Goal: Task Accomplishment & Management: Manage account settings

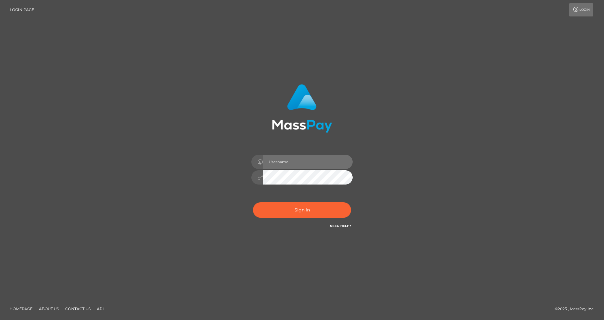
click at [278, 166] on input "text" at bounding box center [308, 162] width 90 height 14
type input "cris.silversocial"
click at [269, 208] on button "Sign in" at bounding box center [302, 210] width 98 height 16
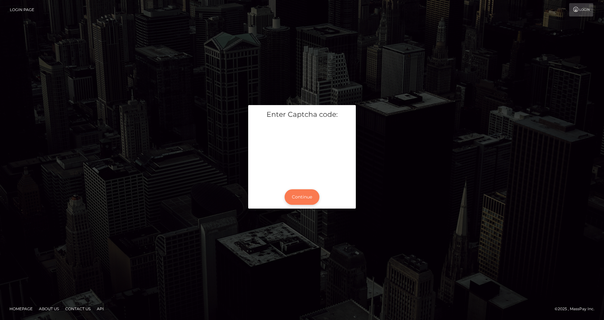
click at [294, 197] on button "Continue" at bounding box center [302, 197] width 35 height 16
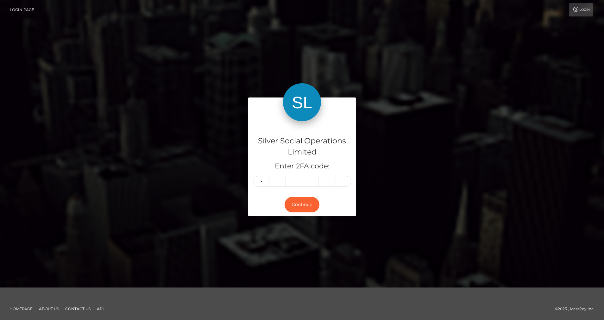
type input "6"
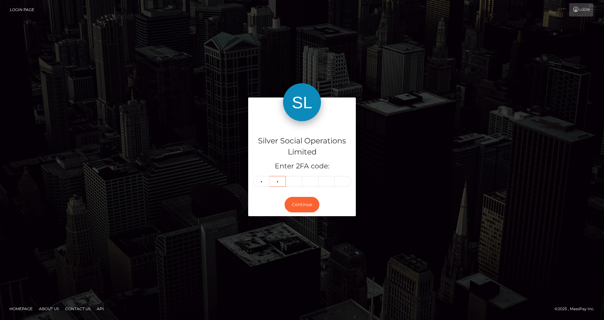
type input "0"
type input "8"
type input "3"
type input "9"
type input "6"
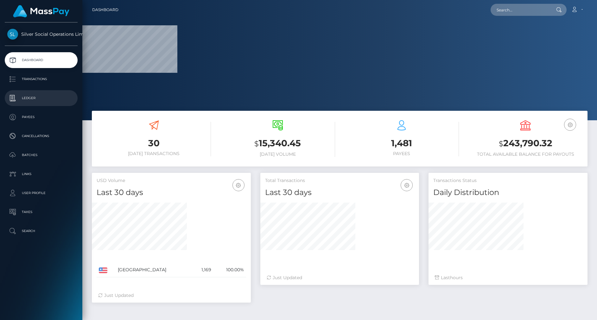
click at [33, 99] on p "Ledger" at bounding box center [41, 97] width 68 height 9
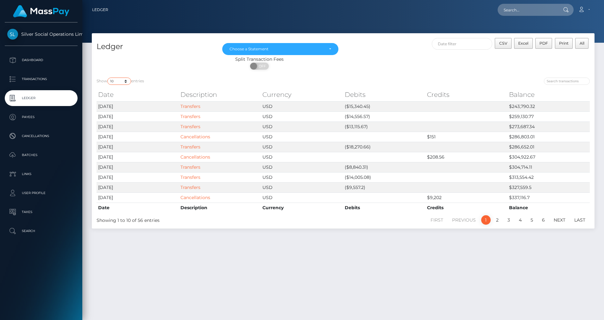
click at [126, 84] on select "10 25 50 100 250" at bounding box center [119, 81] width 24 height 7
click at [108, 78] on select "10 25 50 100 250" at bounding box center [119, 81] width 24 height 7
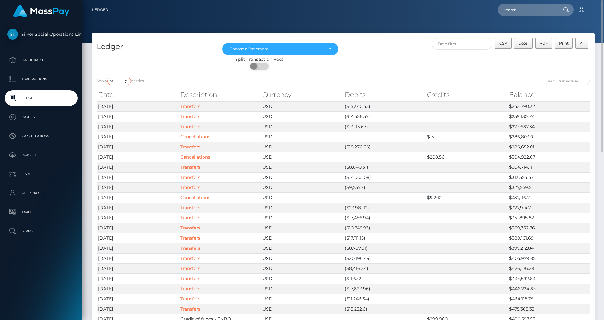
click at [125, 83] on select "10 25 50 100 250" at bounding box center [119, 81] width 24 height 7
select select "100"
click at [108, 78] on select "10 25 50 100 250" at bounding box center [119, 81] width 24 height 7
click at [500, 46] on button "CSV" at bounding box center [503, 43] width 17 height 11
click at [310, 52] on div "Choose a Statement" at bounding box center [280, 49] width 116 height 12
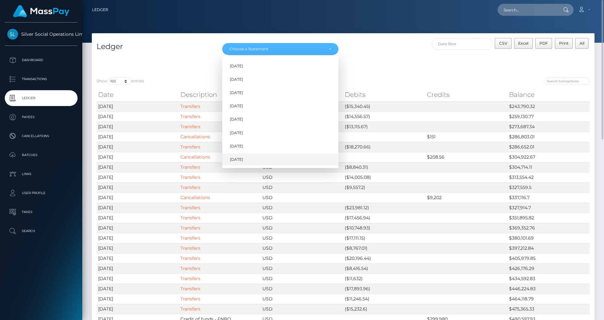
click at [236, 160] on span "[DATE]" at bounding box center [236, 160] width 13 height 6
select select "[DATE]"
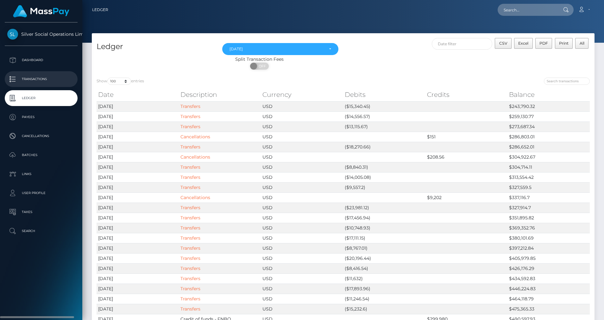
click at [28, 76] on p "Transactions" at bounding box center [41, 78] width 68 height 9
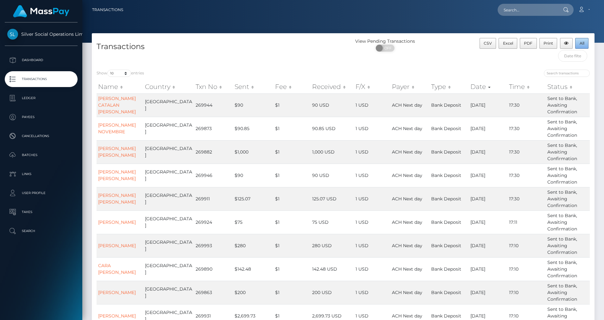
click at [580, 43] on span "All" at bounding box center [582, 43] width 5 height 5
